Goal: Task Accomplishment & Management: Use online tool/utility

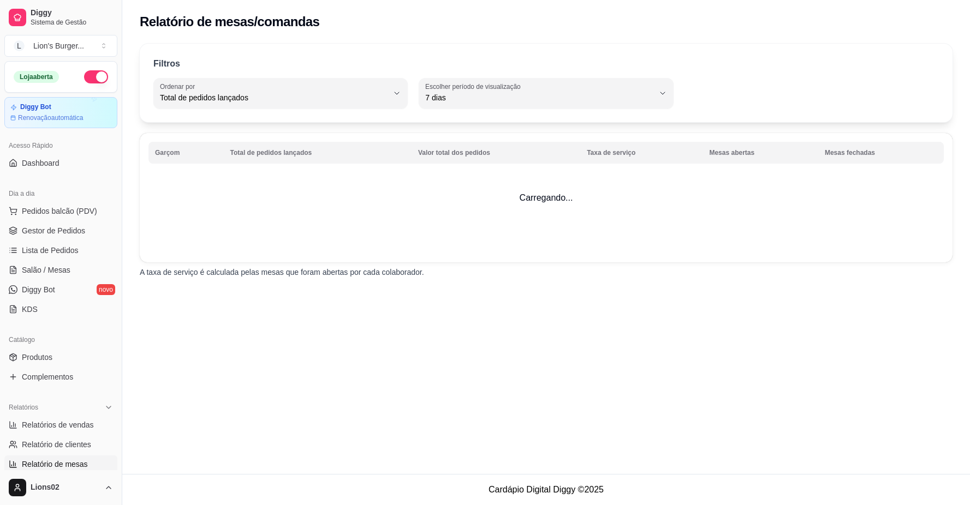
select select "TOTAL_OF_ORDERS"
select select "7"
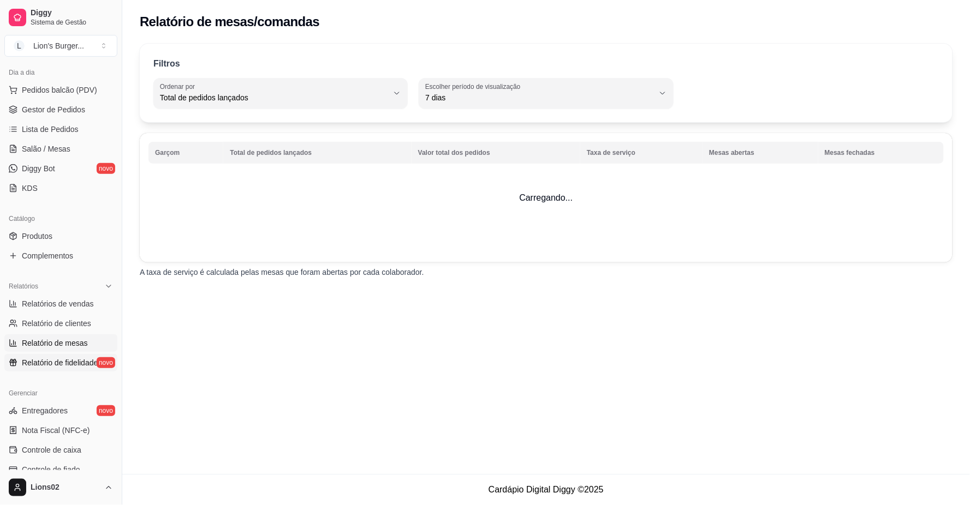
click at [69, 364] on span "Relatório de fidelidade" at bounding box center [60, 363] width 76 height 11
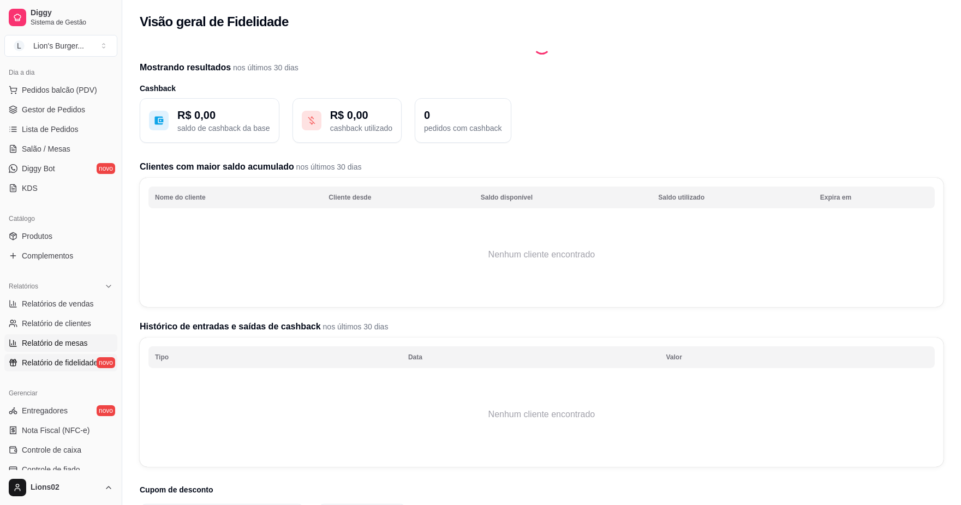
click at [67, 344] on span "Relatório de mesas" at bounding box center [55, 343] width 66 height 11
select select "TOTAL_OF_ORDERS"
select select "7"
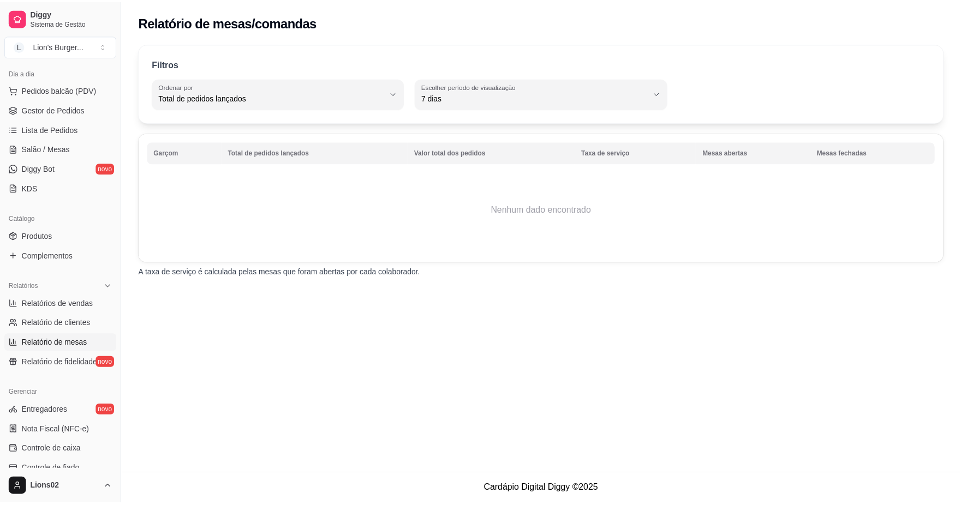
scroll to position [61, 0]
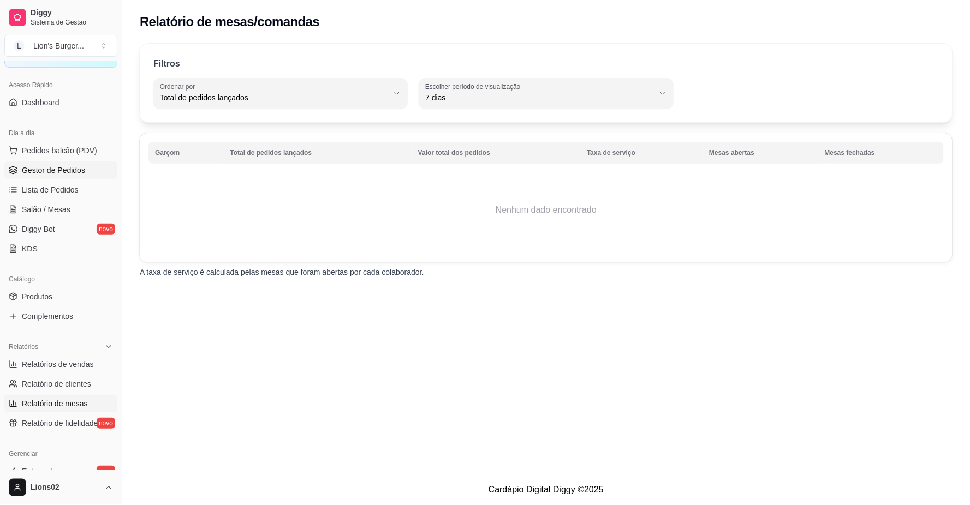
click at [82, 171] on span "Gestor de Pedidos" at bounding box center [53, 170] width 63 height 11
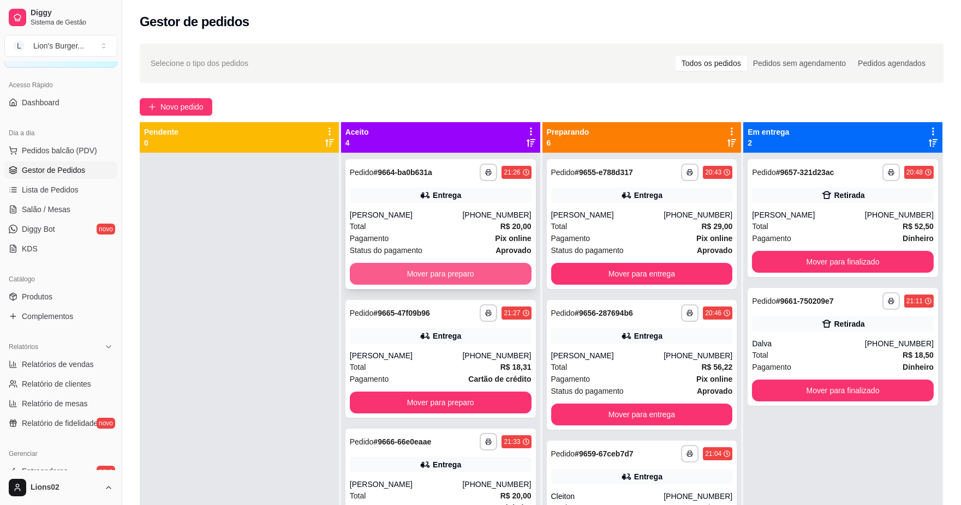
click at [469, 266] on button "Mover para preparo" at bounding box center [441, 274] width 182 height 22
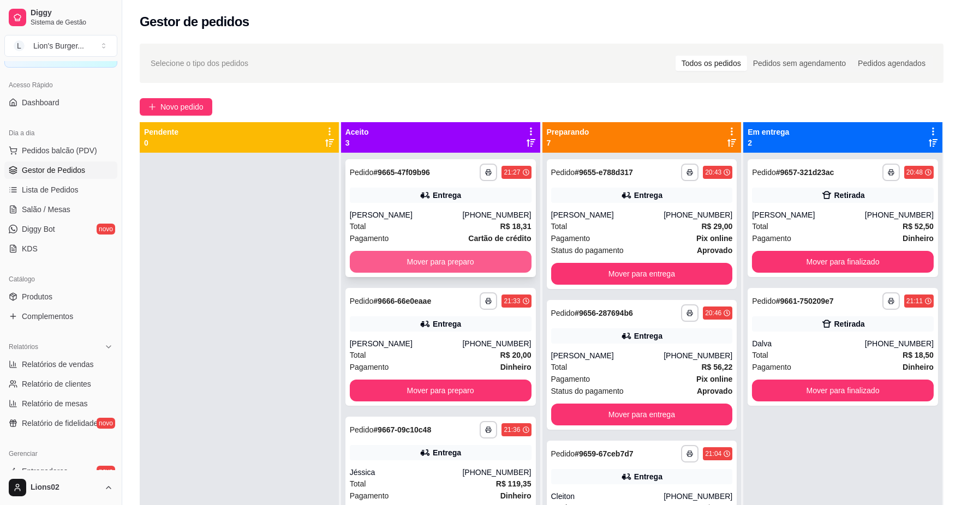
click at [495, 259] on button "Mover para preparo" at bounding box center [441, 262] width 182 height 22
click at [495, 259] on div "Mover para preparo" at bounding box center [441, 262] width 182 height 22
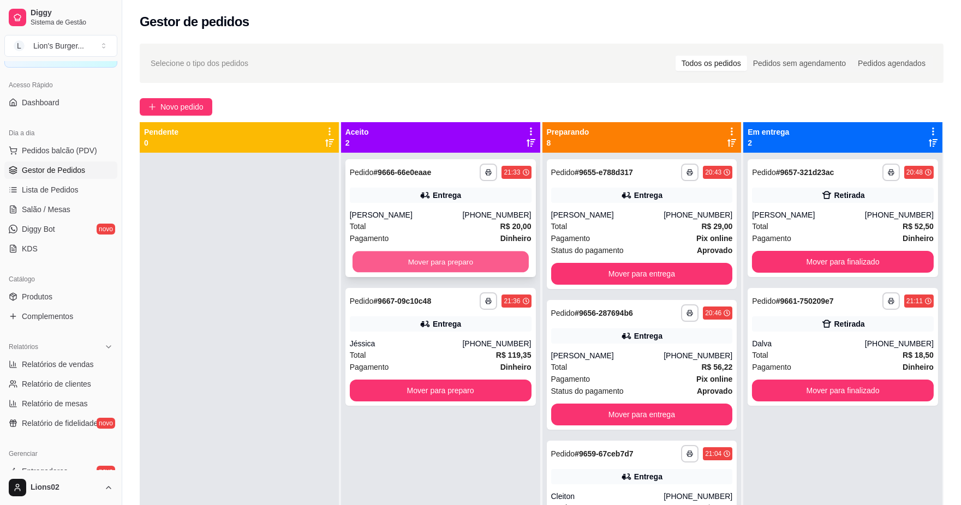
click at [505, 257] on button "Mover para preparo" at bounding box center [441, 262] width 176 height 21
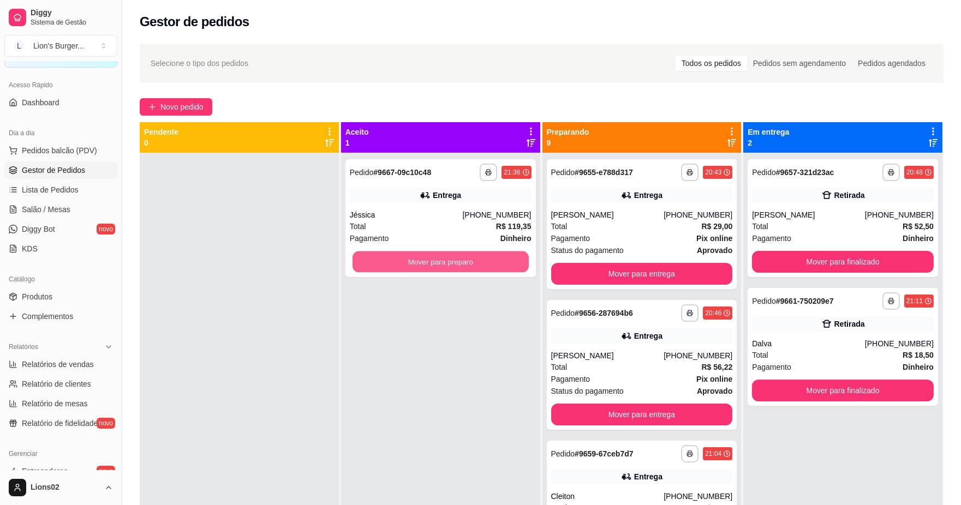
click at [505, 257] on button "Mover para preparo" at bounding box center [441, 262] width 176 height 21
